Goal: Transaction & Acquisition: Purchase product/service

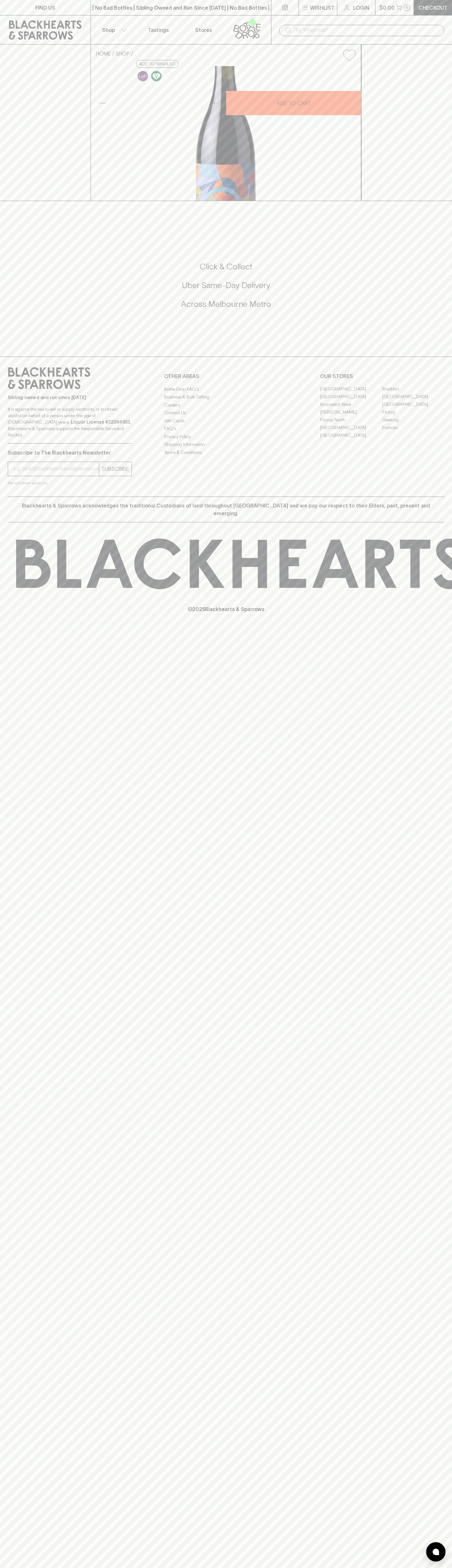
click at [83, 18] on link at bounding box center [45, 30] width 90 height 29
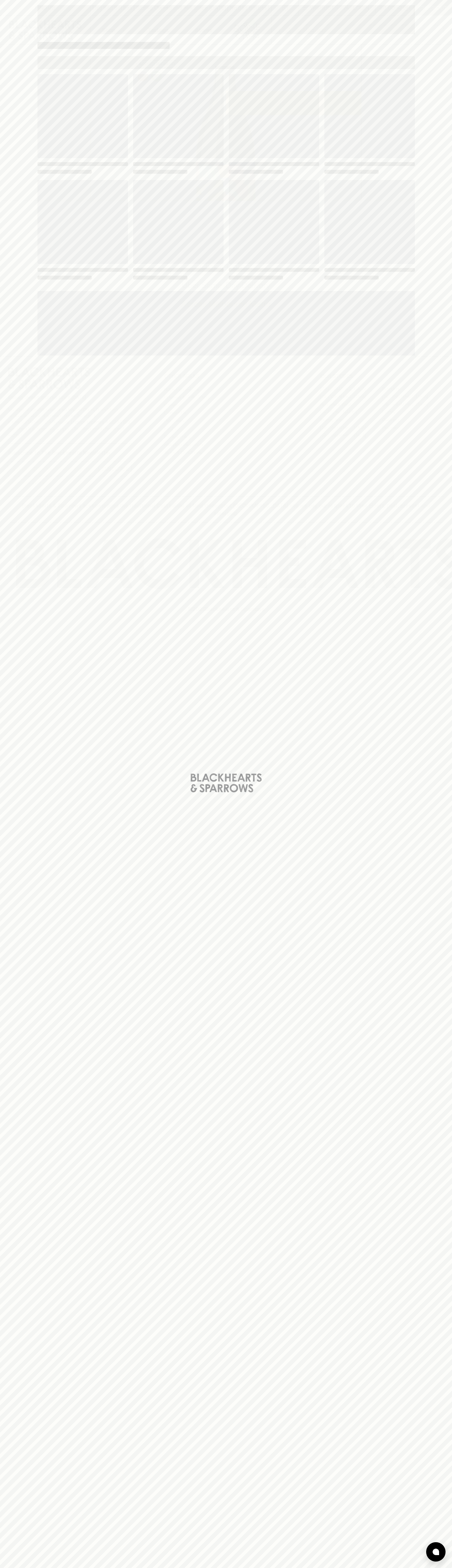
click at [440, 1405] on div "Loading" at bounding box center [226, 784] width 452 height 1568
click at [411, 1567] on html "FIND US | No Bad Bottles | Sibling Owned and Run Since 2006 | No Bad Bottles | …" at bounding box center [226, 784] width 452 height 1568
click at [10, 1191] on div "Loading" at bounding box center [226, 784] width 452 height 1568
